Goal: Find specific page/section: Locate a particular part of the current website

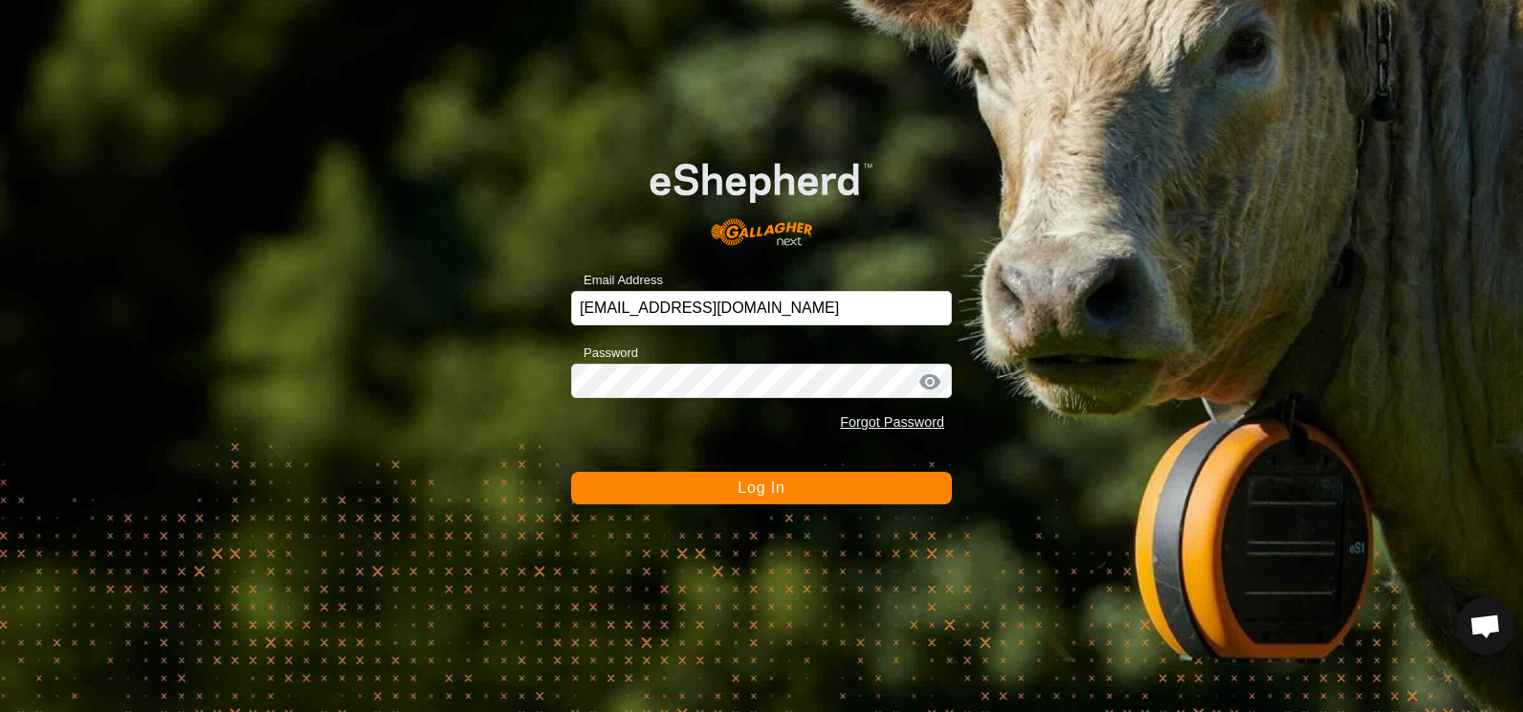
click at [755, 487] on span "Log In" at bounding box center [761, 487] width 47 height 16
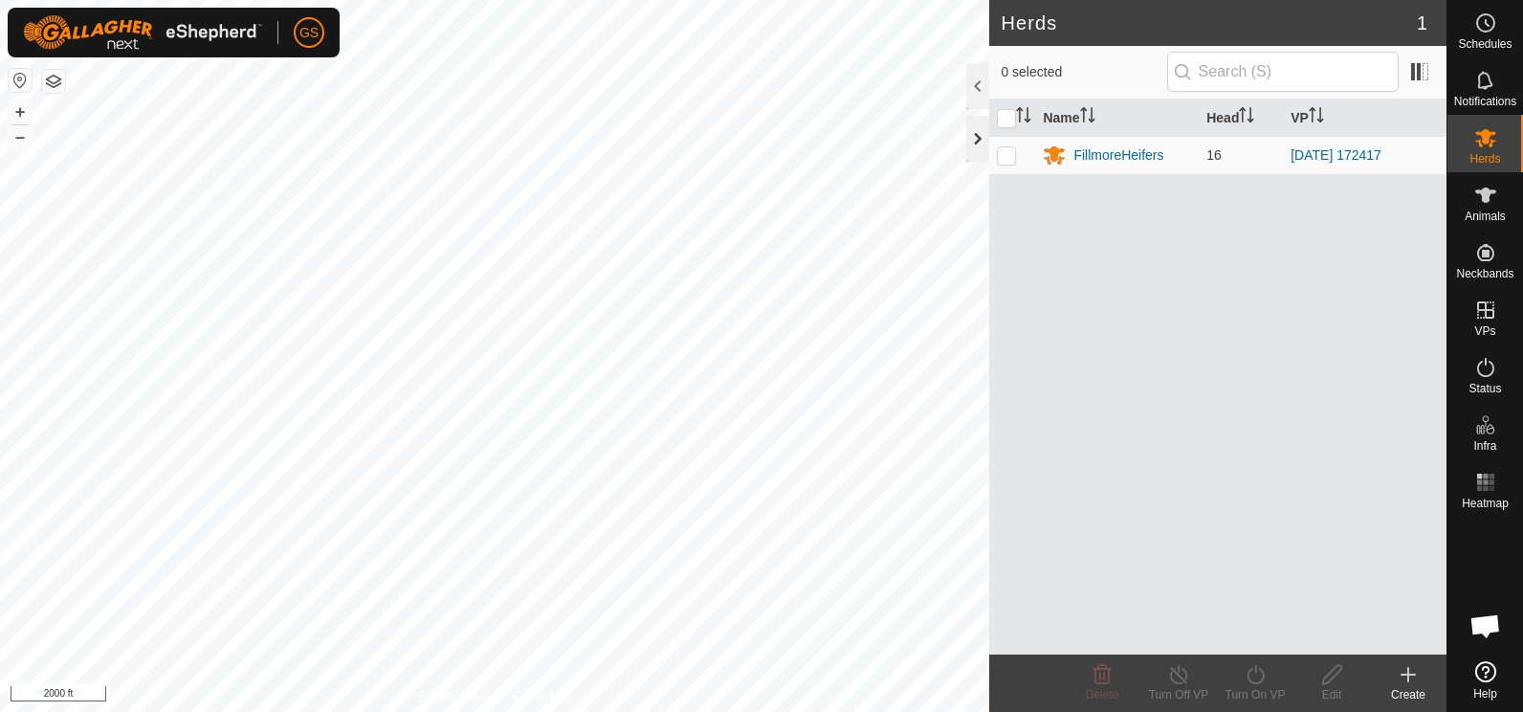
click at [981, 140] on div at bounding box center [977, 139] width 23 height 46
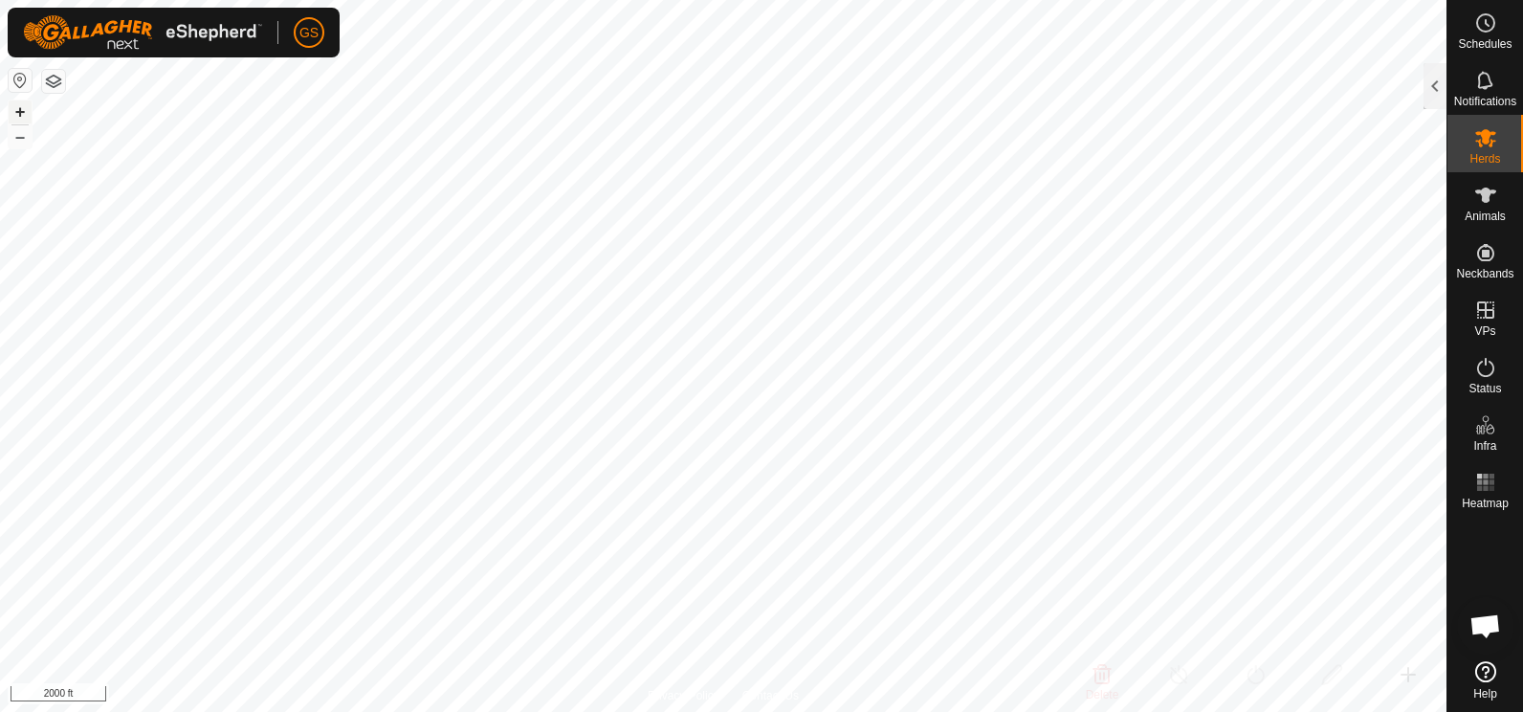
click at [19, 109] on button "+" at bounding box center [20, 111] width 23 height 23
click at [16, 110] on button "+" at bounding box center [20, 111] width 23 height 23
click at [20, 115] on button "+" at bounding box center [20, 111] width 23 height 23
click at [17, 113] on button "+" at bounding box center [20, 111] width 23 height 23
click at [26, 140] on button "–" at bounding box center [20, 136] width 23 height 23
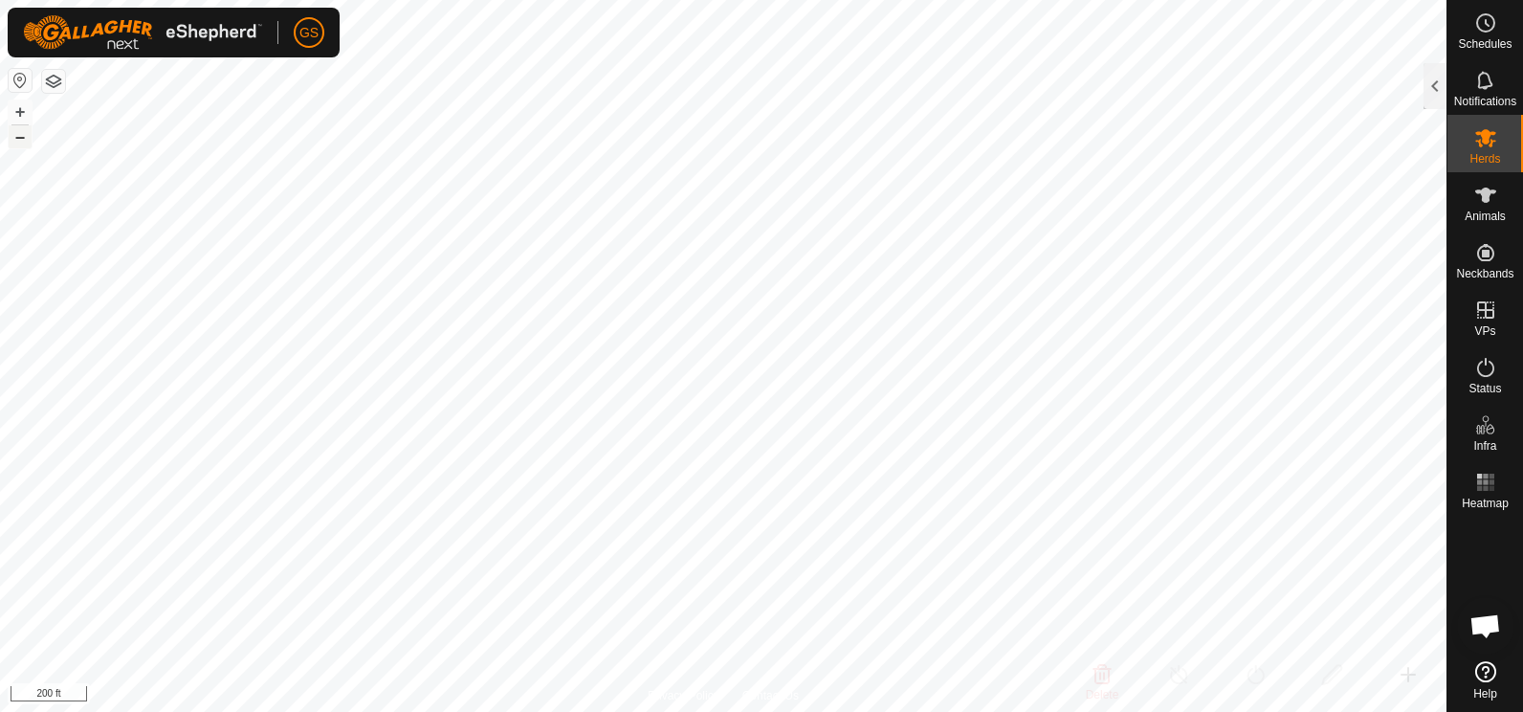
click at [26, 140] on button "–" at bounding box center [20, 136] width 23 height 23
